Goal: Check status: Check status

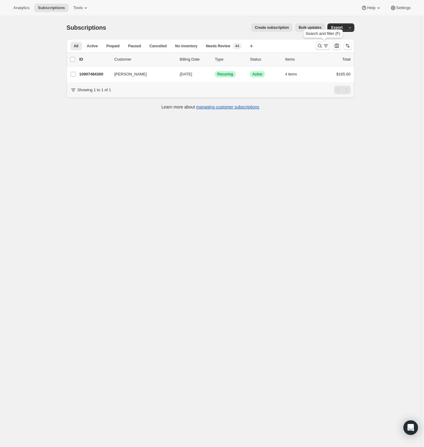
click at [323, 43] on icon "Search and filter results" at bounding box center [320, 46] width 6 height 6
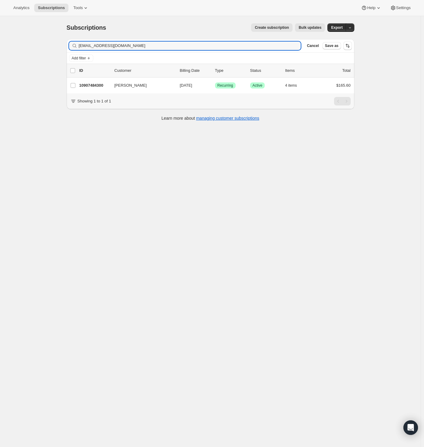
drag, startPoint x: 142, startPoint y: 46, endPoint x: 39, endPoint y: 45, distance: 102.8
click at [39, 45] on div "Subscriptions. This page is ready Subscriptions Create subscription Bulk update…" at bounding box center [210, 239] width 421 height 447
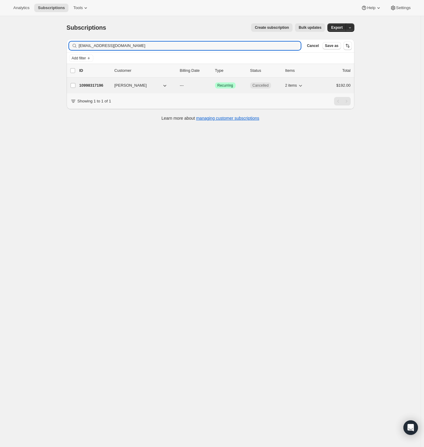
type input "[EMAIL_ADDRESS][DOMAIN_NAME]"
click at [88, 88] on p "10998317196" at bounding box center [94, 85] width 30 height 6
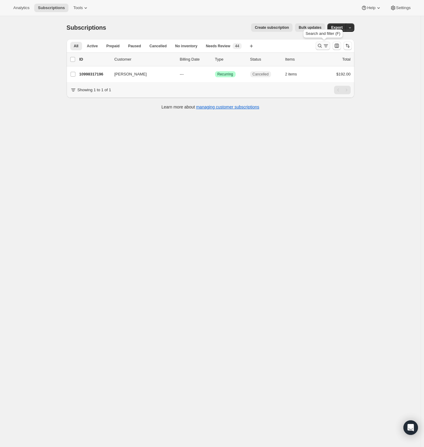
click at [321, 43] on icon "Search and filter results" at bounding box center [320, 46] width 6 height 6
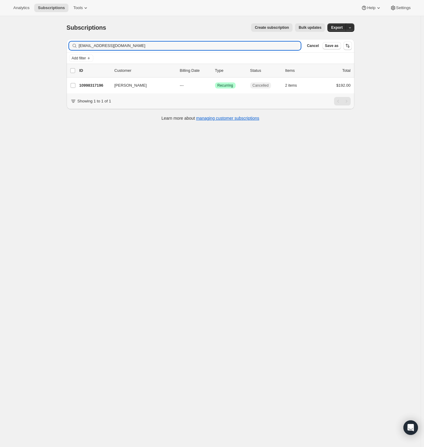
drag, startPoint x: 116, startPoint y: 46, endPoint x: 32, endPoint y: 48, distance: 84.6
click at [32, 48] on div "Subscriptions. This page is ready Subscriptions Create subscription Bulk update…" at bounding box center [210, 239] width 421 height 447
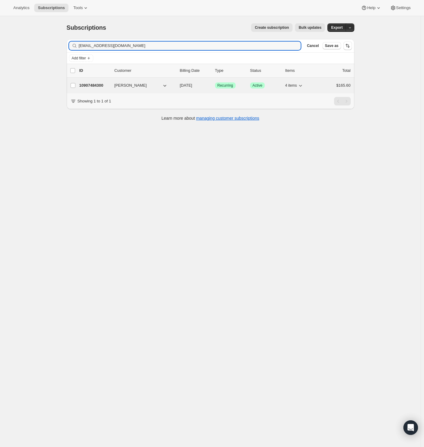
type input "[EMAIL_ADDRESS][DOMAIN_NAME]"
click at [85, 83] on p "10907484300" at bounding box center [94, 85] width 30 height 6
